Goal: Transaction & Acquisition: Obtain resource

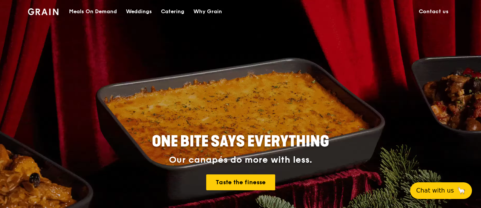
click at [172, 13] on div "Catering" at bounding box center [172, 11] width 23 height 23
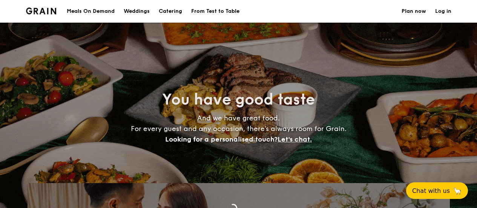
select select
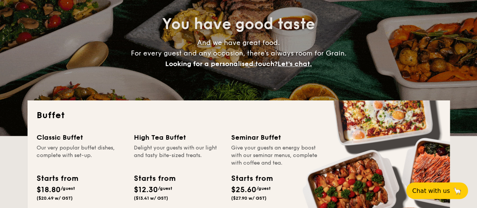
scroll to position [151, 0]
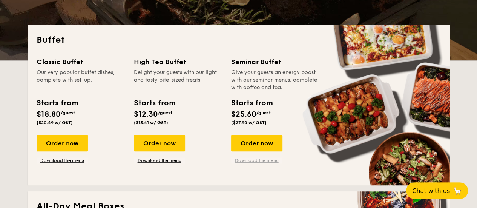
click at [246, 160] on link "Download the menu" at bounding box center [256, 160] width 51 height 6
